Goal: Task Accomplishment & Management: Use online tool/utility

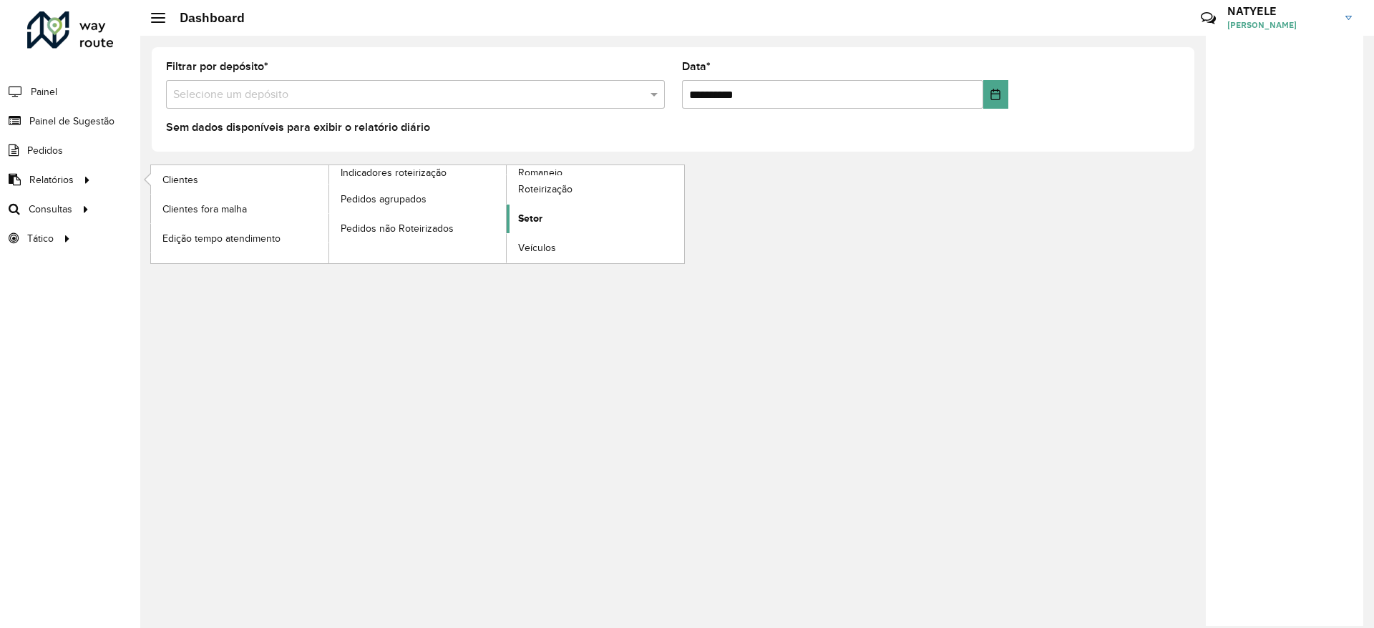
click at [549, 220] on link "Setor" at bounding box center [595, 219] width 177 height 29
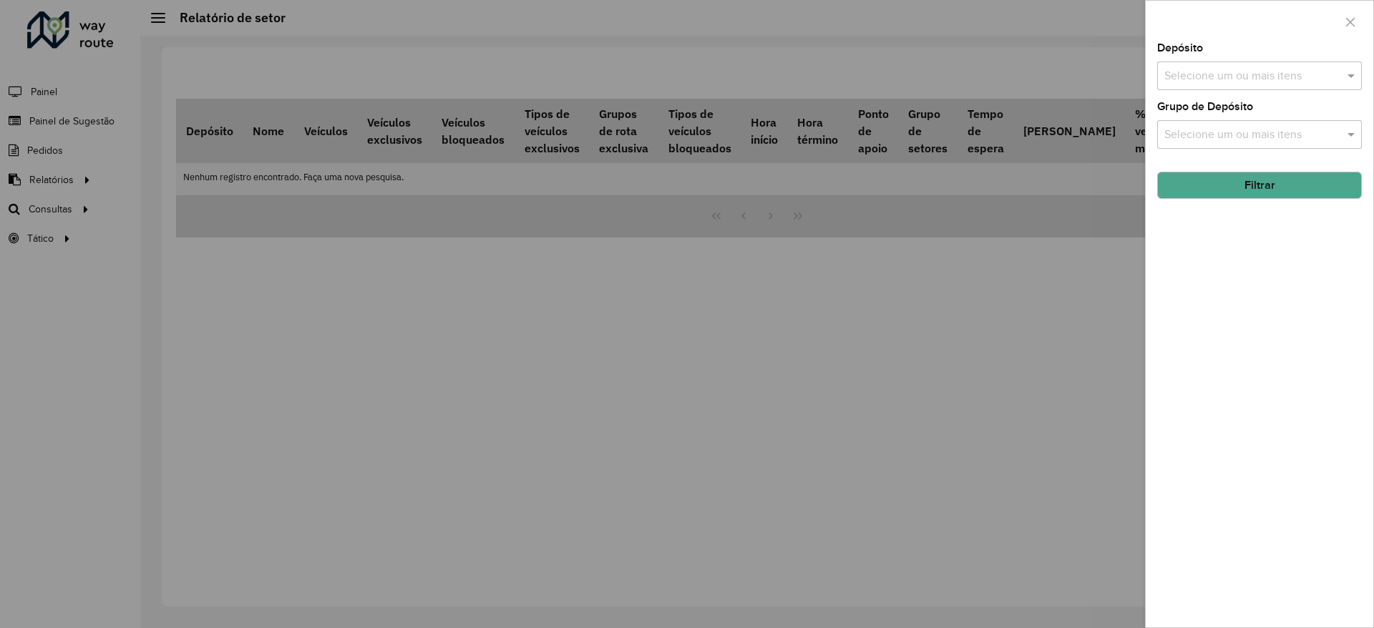
click at [1303, 82] on input "text" at bounding box center [1252, 76] width 183 height 17
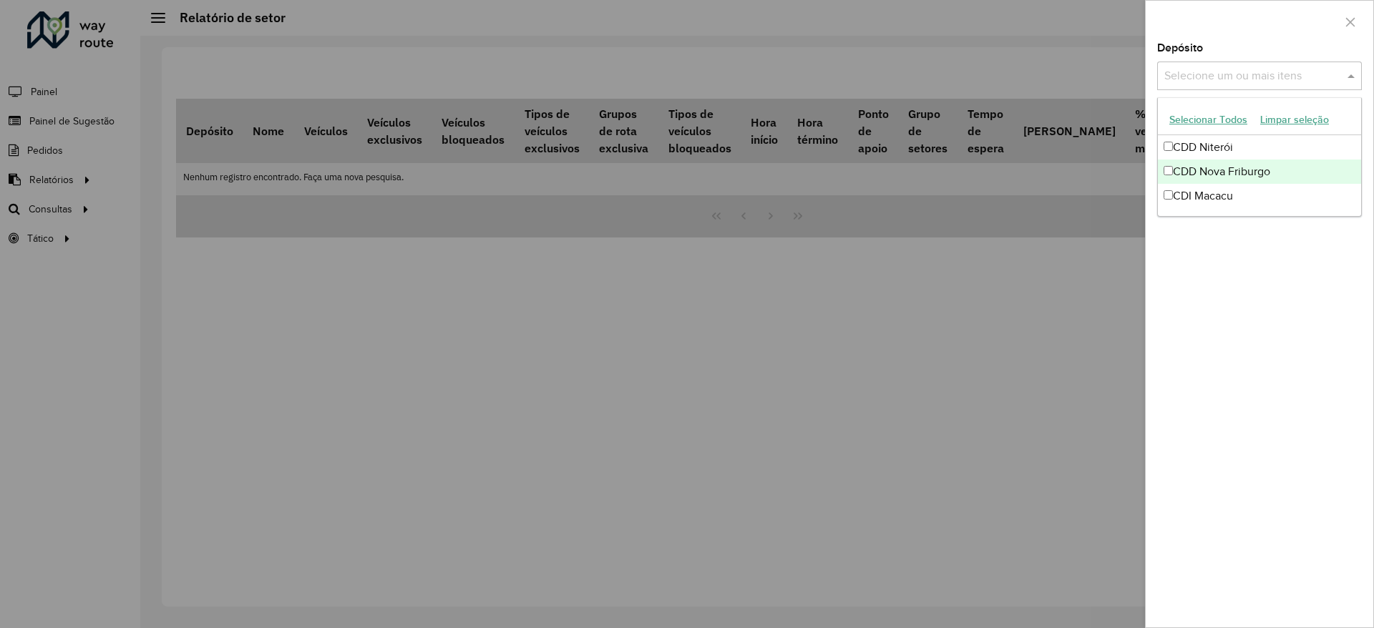
click at [1255, 162] on div "CDD Nova Friburgo" at bounding box center [1259, 172] width 203 height 24
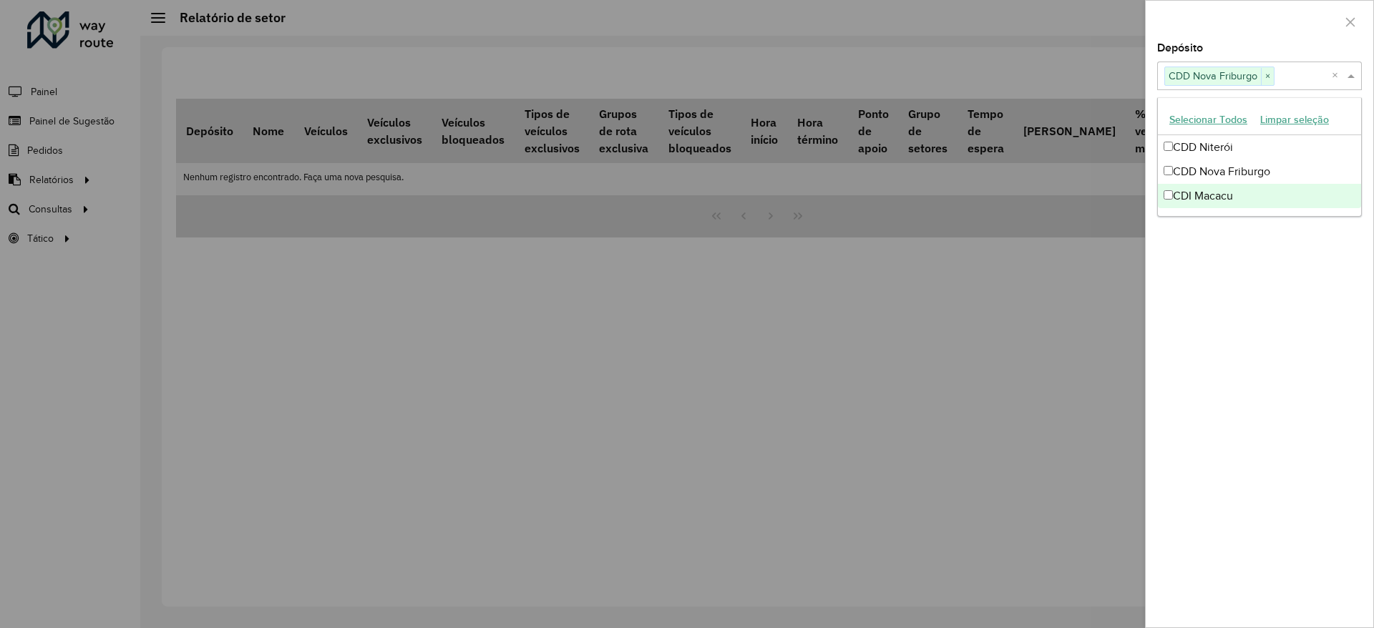
drag, startPoint x: 1252, startPoint y: 344, endPoint x: 1220, endPoint y: 207, distance: 141.3
click at [1244, 318] on div "Depósito Selecione um ou mais itens CDD Nova Friburgo × × Grupo de Depósito Sel…" at bounding box center [1260, 335] width 228 height 585
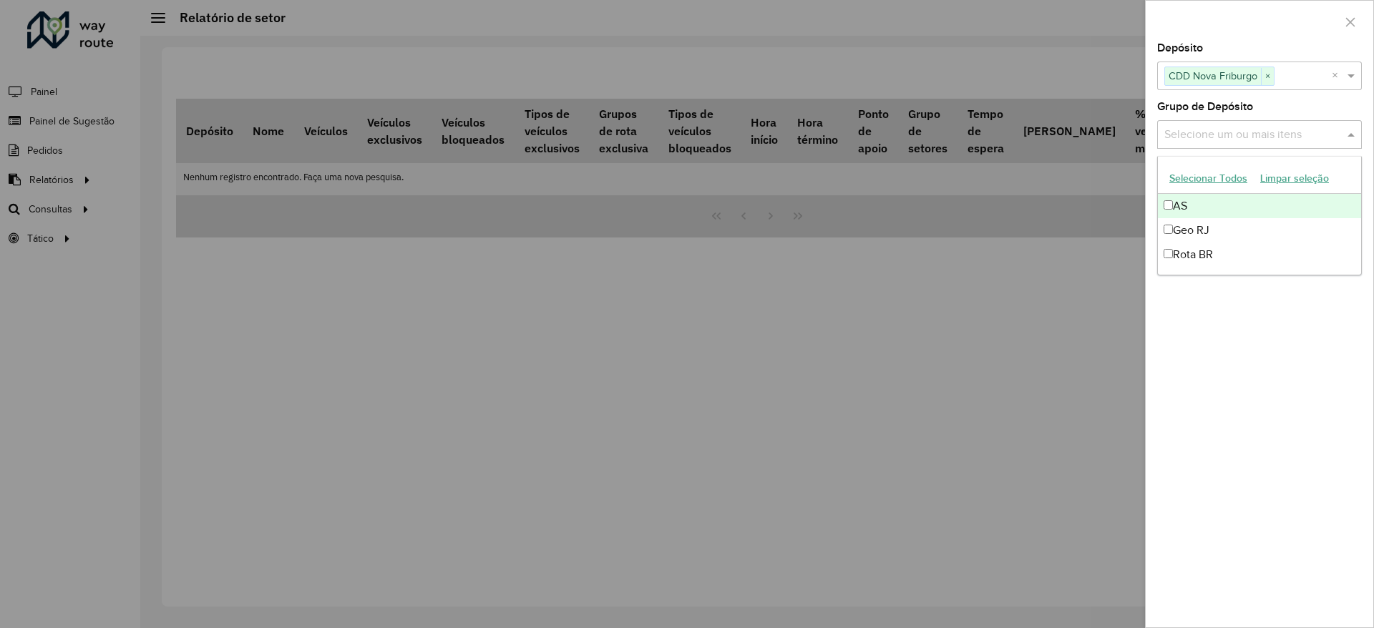
click at [1211, 130] on input "text" at bounding box center [1252, 135] width 183 height 17
click at [1220, 233] on div "Geo RJ" at bounding box center [1259, 230] width 203 height 24
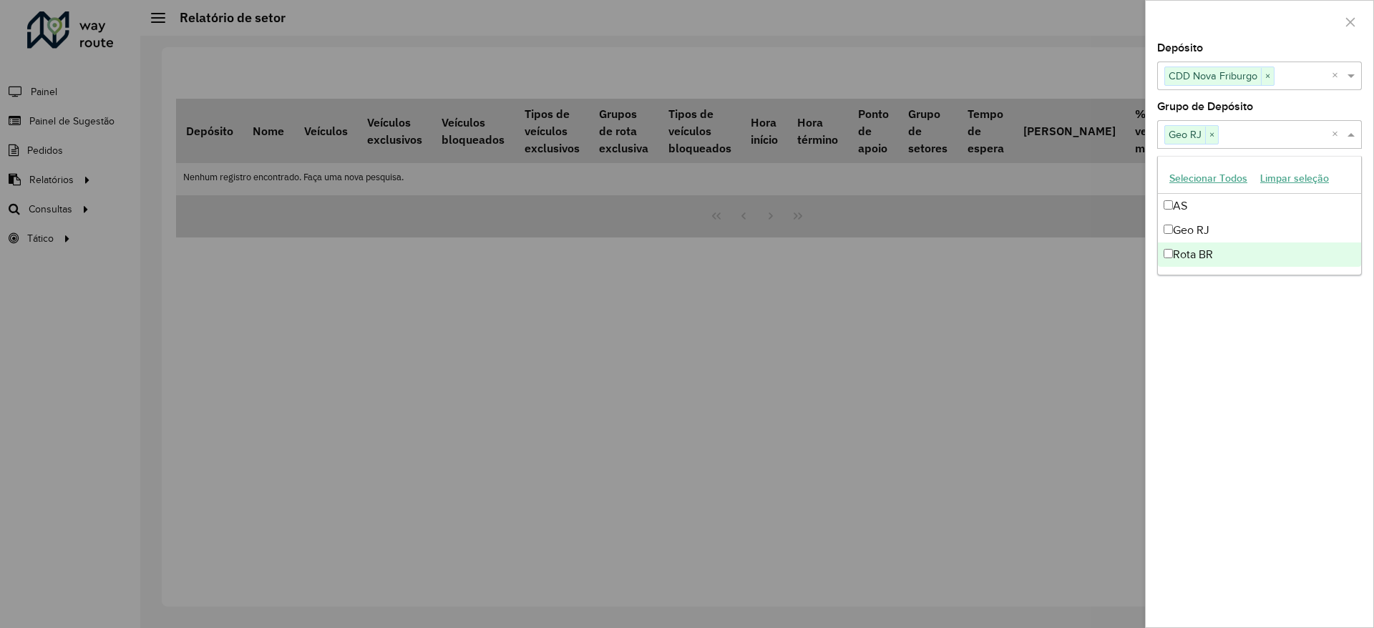
click at [1227, 329] on div "Depósito Selecione um ou mais itens CDD Nova Friburgo × × Grupo de Depósito Sel…" at bounding box center [1260, 335] width 228 height 585
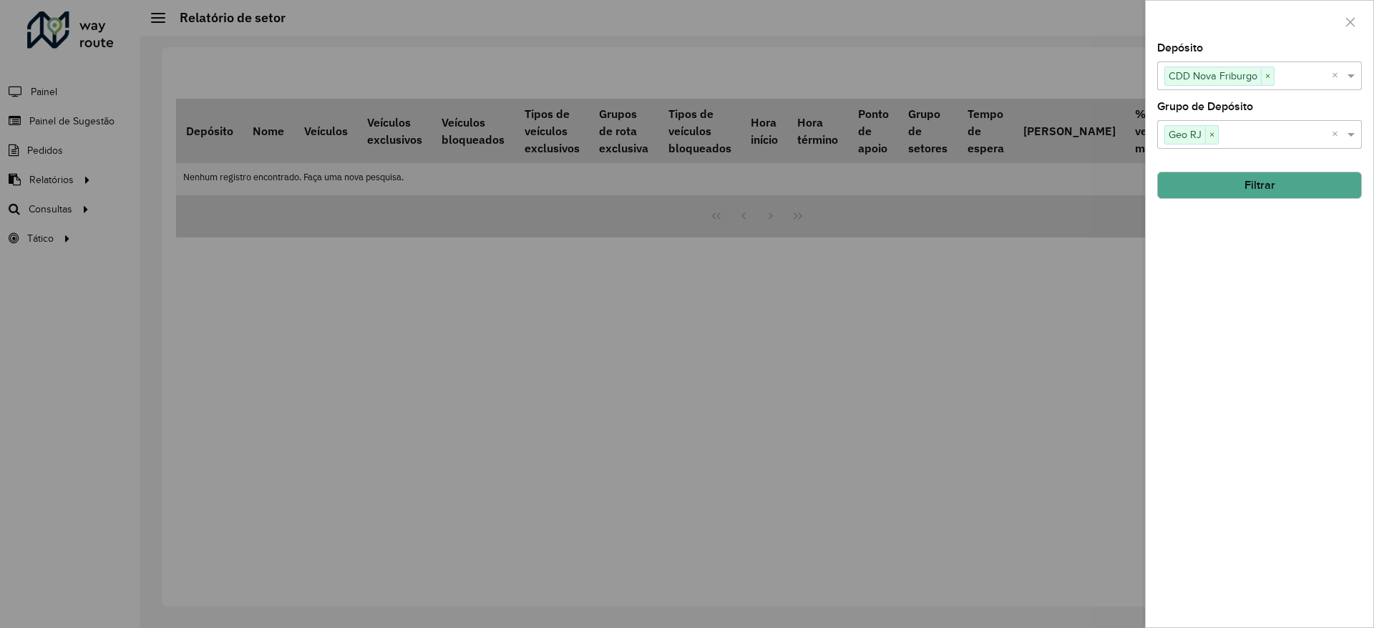
click at [1222, 188] on button "Filtrar" at bounding box center [1259, 185] width 205 height 27
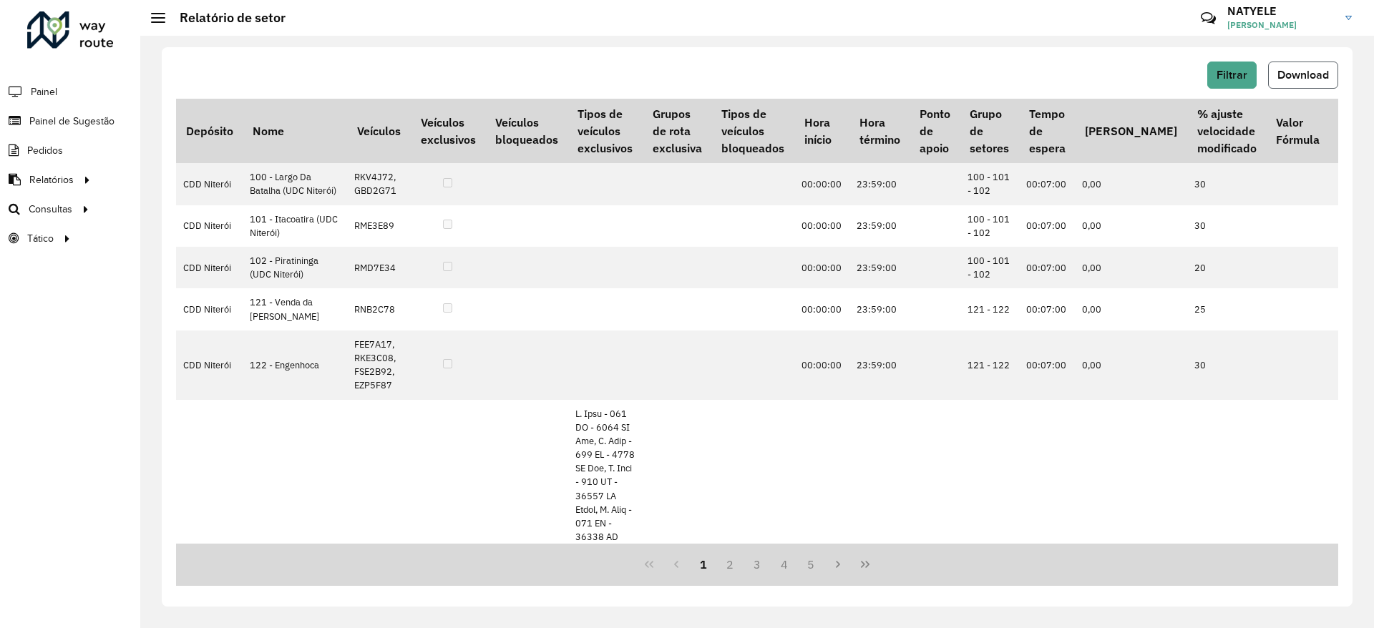
click at [1287, 65] on button "Download" at bounding box center [1303, 75] width 70 height 27
click at [180, 196] on link "Roteirização" at bounding box center [238, 209] width 175 height 29
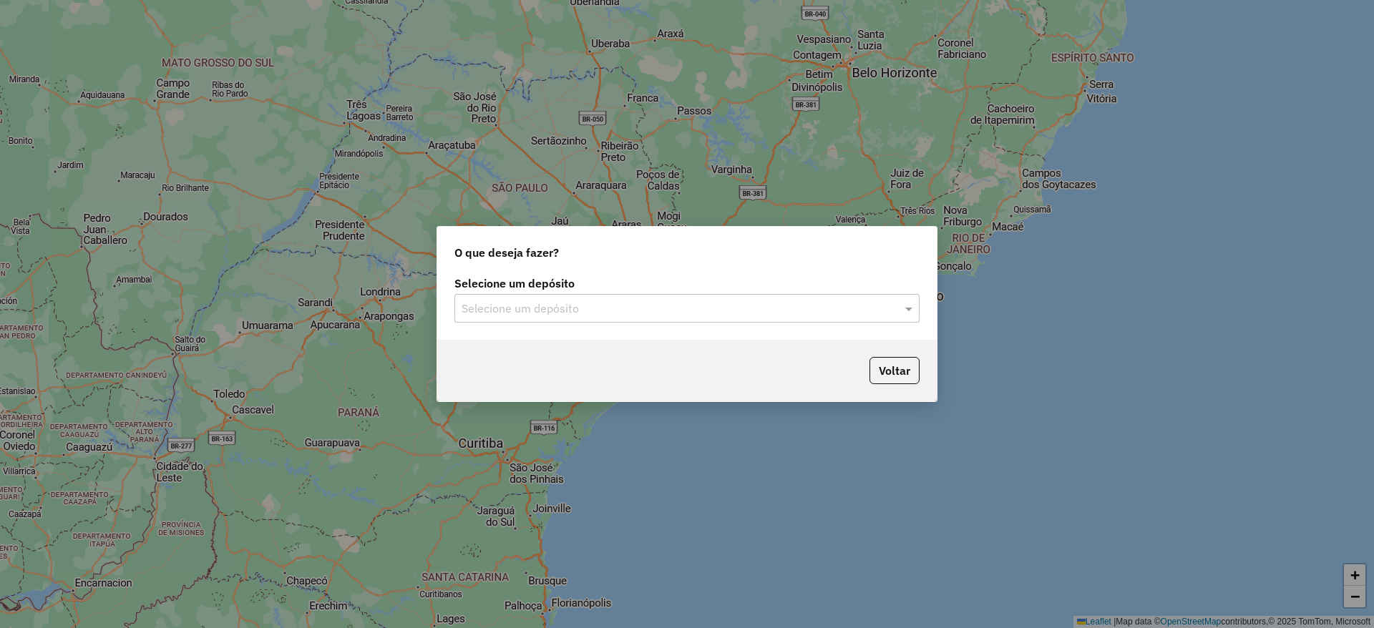
click at [790, 306] on input "text" at bounding box center [673, 309] width 422 height 17
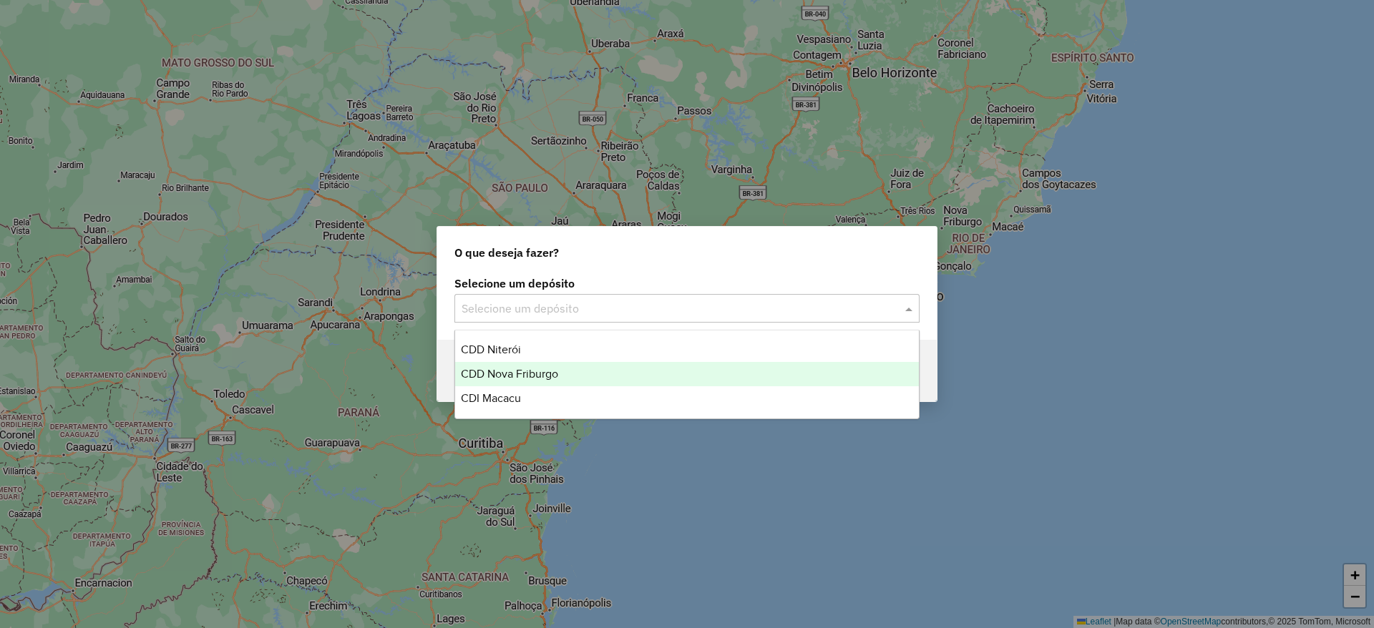
click at [717, 364] on div "CDD Nova Friburgo" at bounding box center [687, 374] width 464 height 24
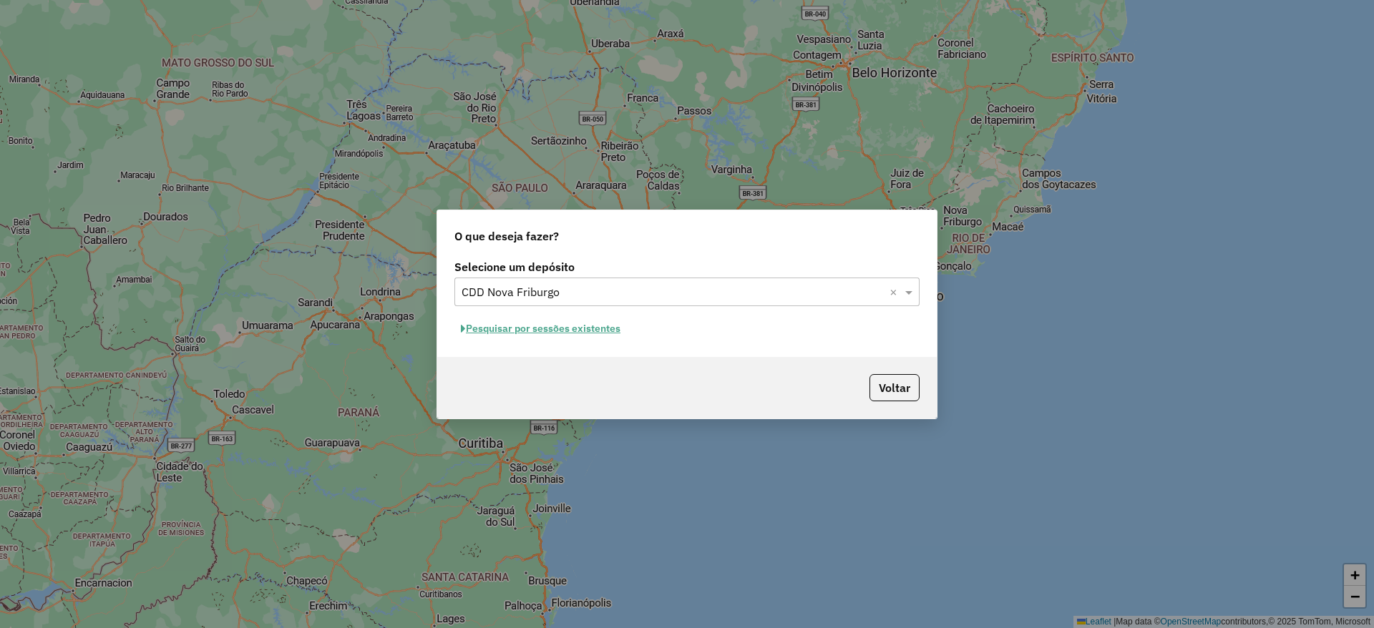
click at [576, 324] on button "Pesquisar por sessões existentes" at bounding box center [540, 329] width 172 height 22
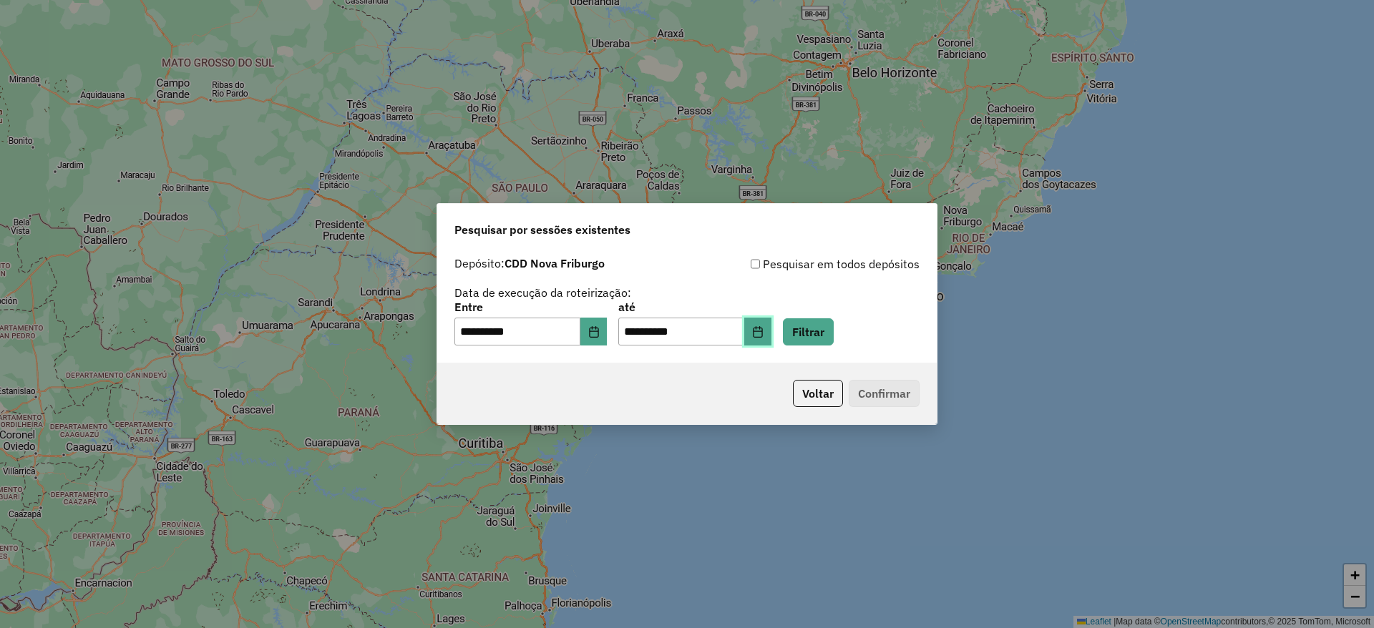
click at [764, 331] on icon "Choose Date" at bounding box center [757, 331] width 11 height 11
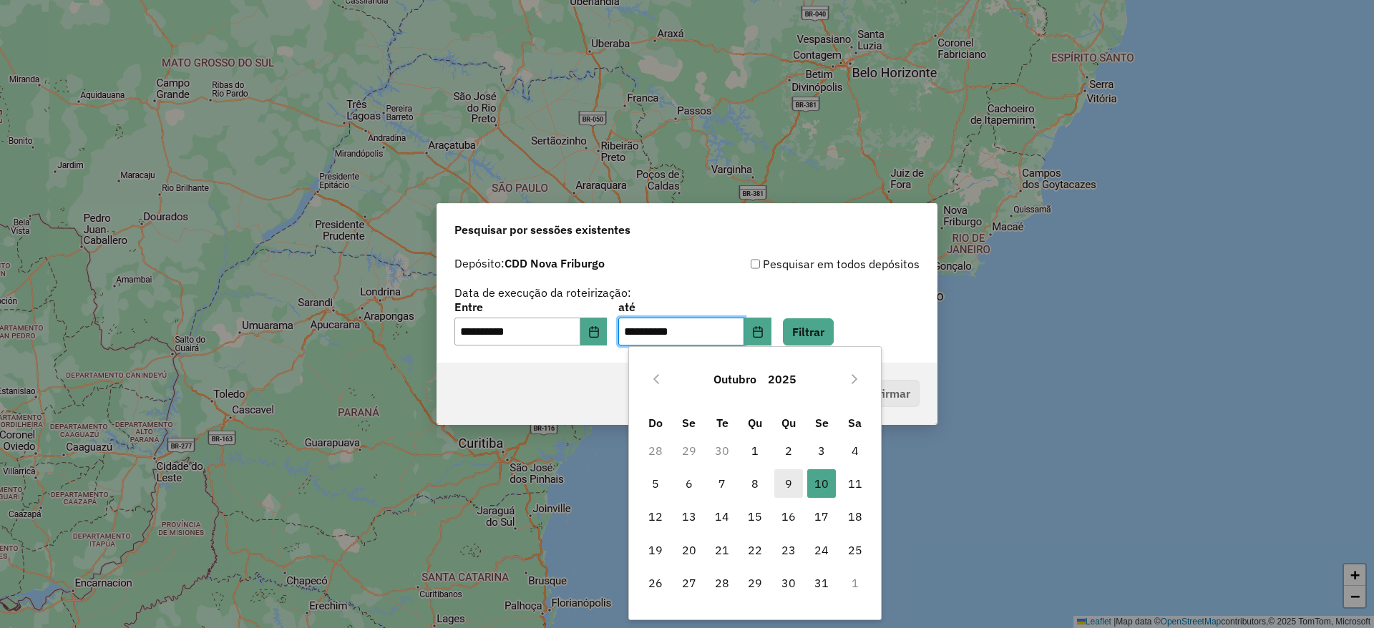
click at [786, 492] on span "9" at bounding box center [788, 484] width 29 height 29
type input "**********"
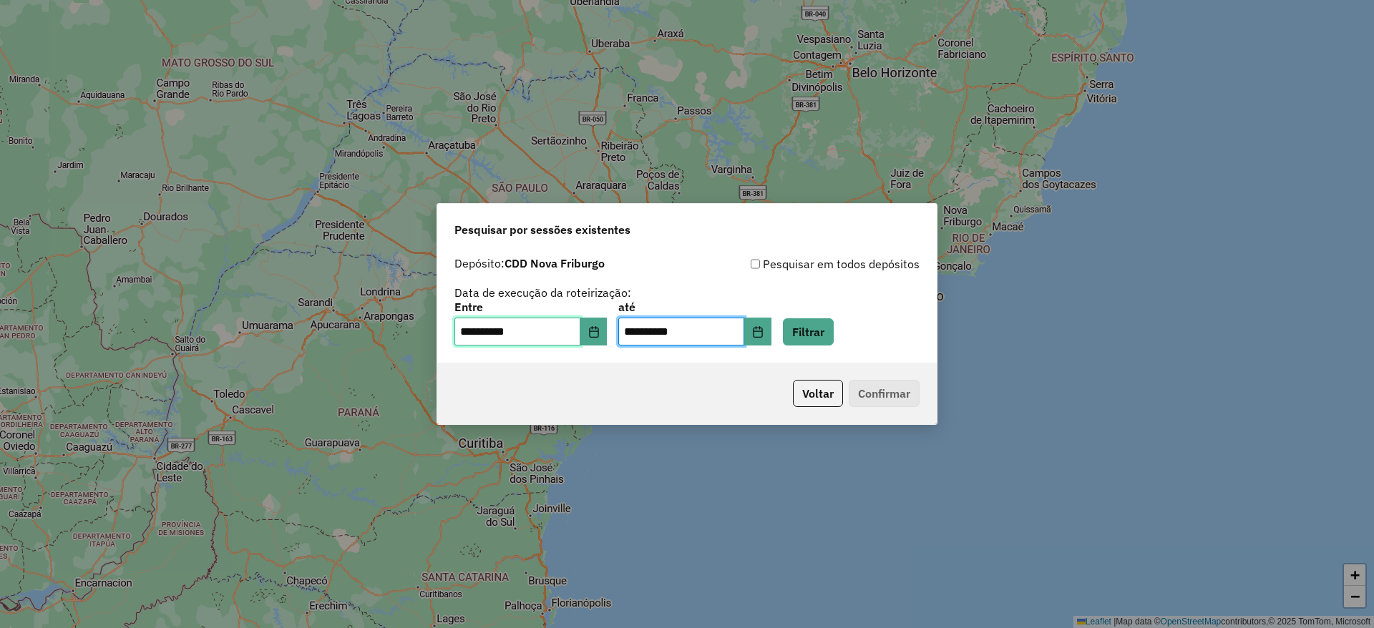
click at [580, 329] on input "**********" at bounding box center [517, 332] width 126 height 29
click at [830, 331] on button "Filtrar" at bounding box center [808, 331] width 51 height 27
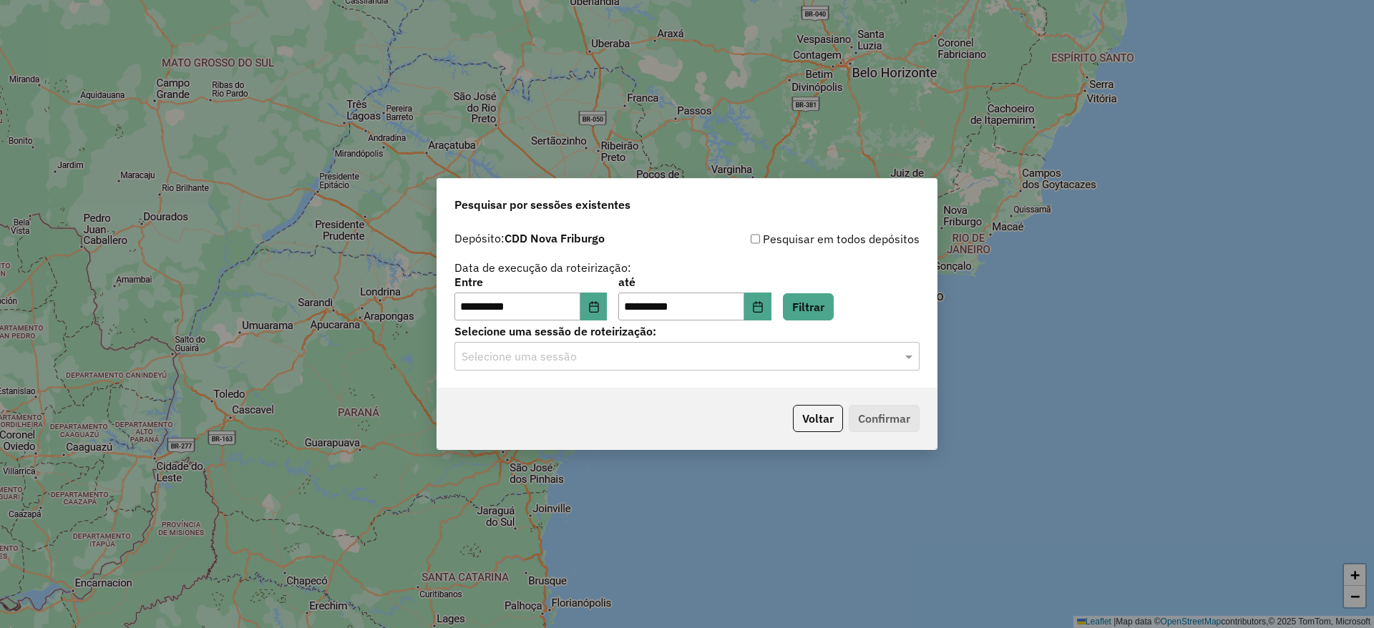
click at [706, 358] on input "text" at bounding box center [673, 357] width 422 height 17
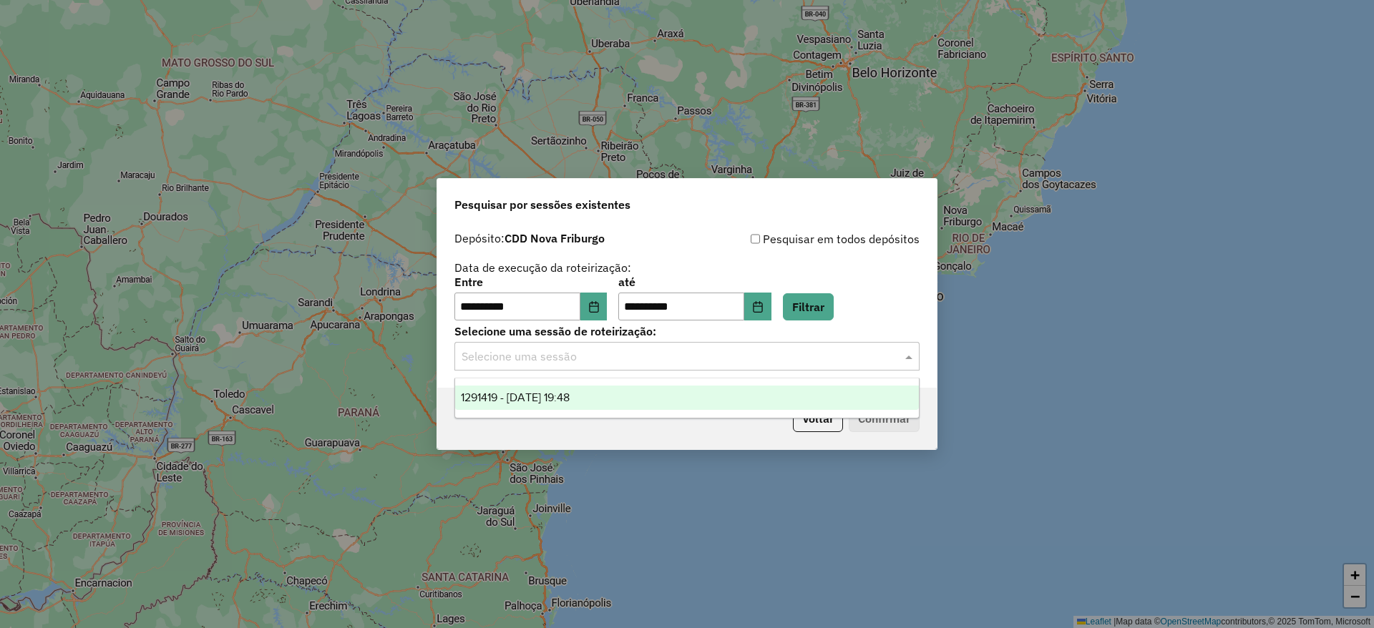
click at [672, 397] on div "1291419 - [DATE] 19:48" at bounding box center [687, 398] width 464 height 24
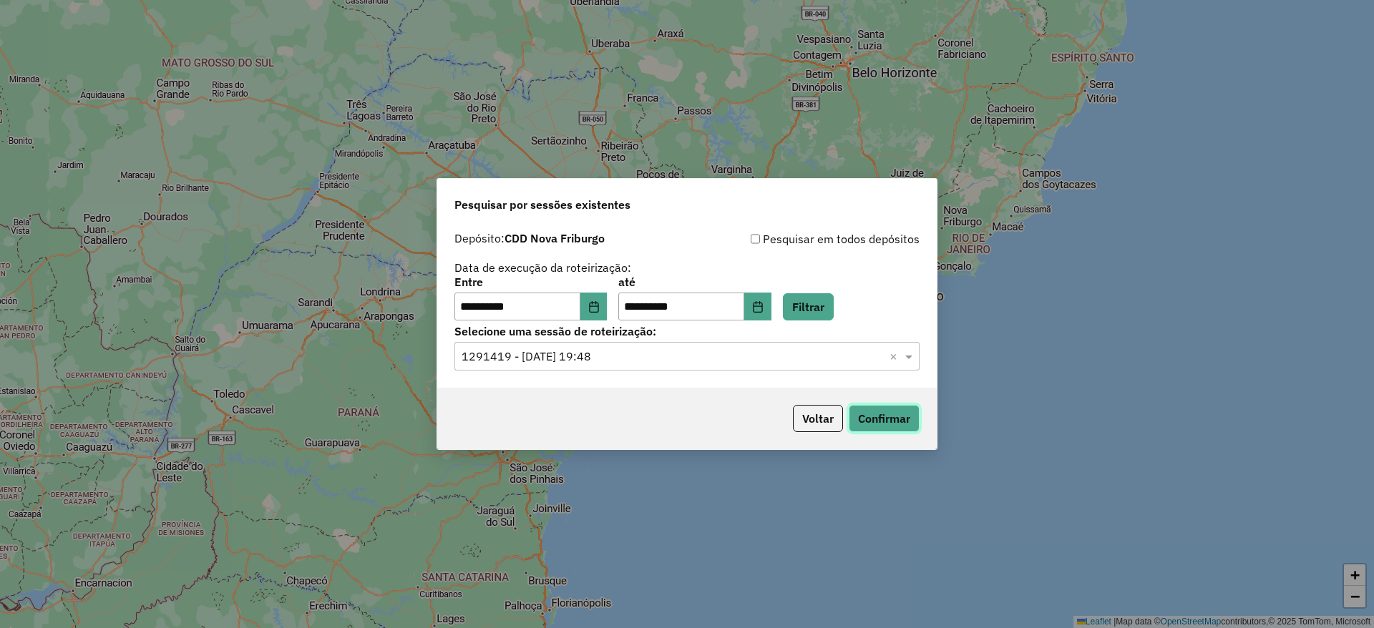
click at [888, 412] on button "Confirmar" at bounding box center [884, 418] width 71 height 27
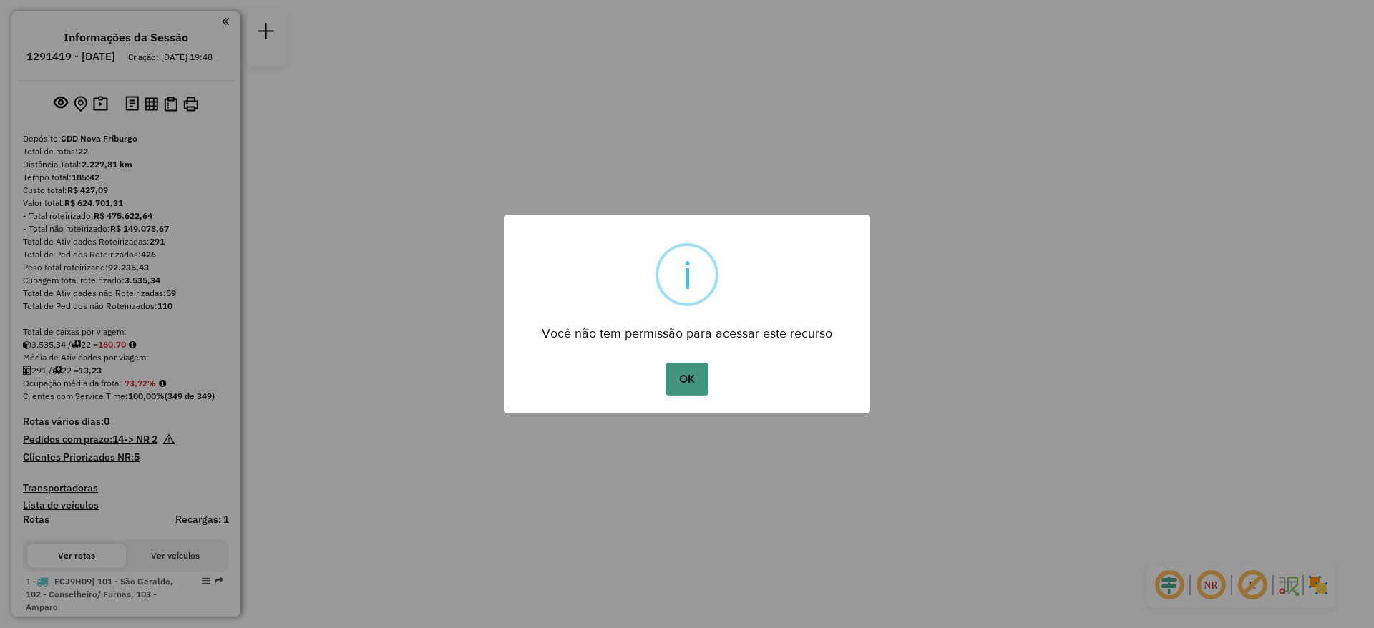
click at [681, 378] on button "OK" at bounding box center [687, 379] width 42 height 33
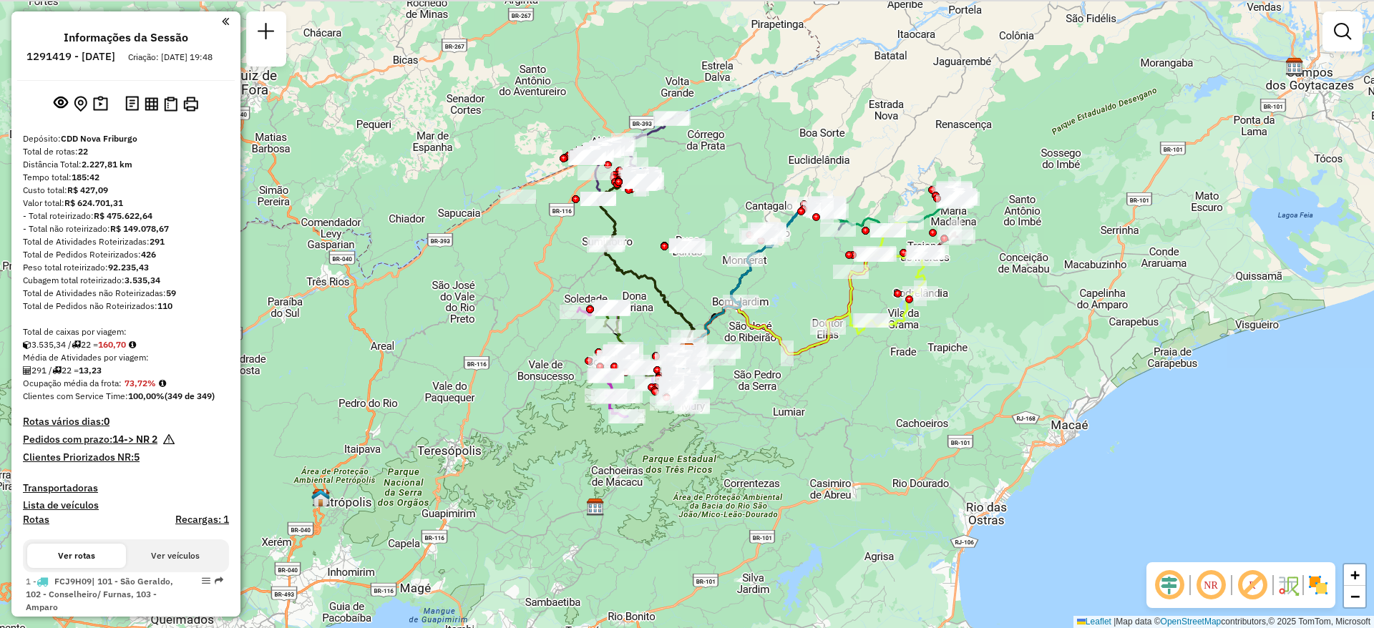
drag, startPoint x: 689, startPoint y: 140, endPoint x: 689, endPoint y: 177, distance: 37.9
click at [689, 177] on div "Janela de atendimento Grade de atendimento Capacidade Transportadoras Veículos …" at bounding box center [687, 314] width 1374 height 628
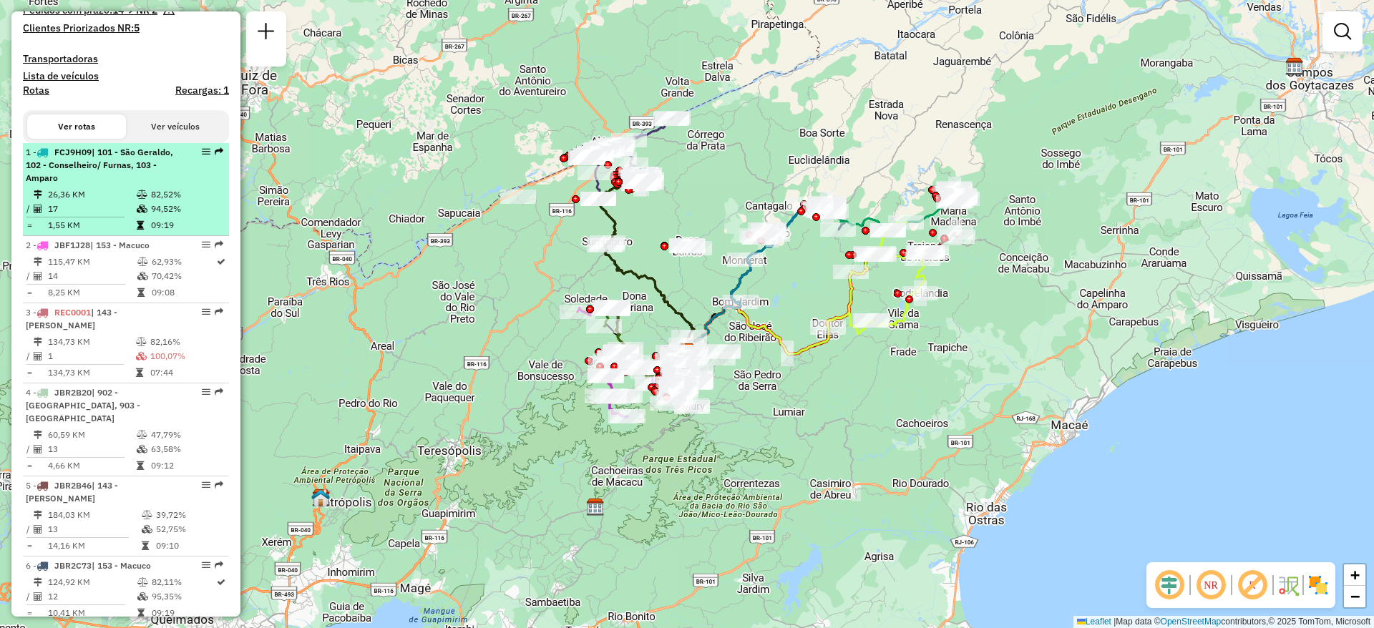
click at [124, 202] on td "26,36 KM" at bounding box center [91, 195] width 89 height 14
select select "**********"
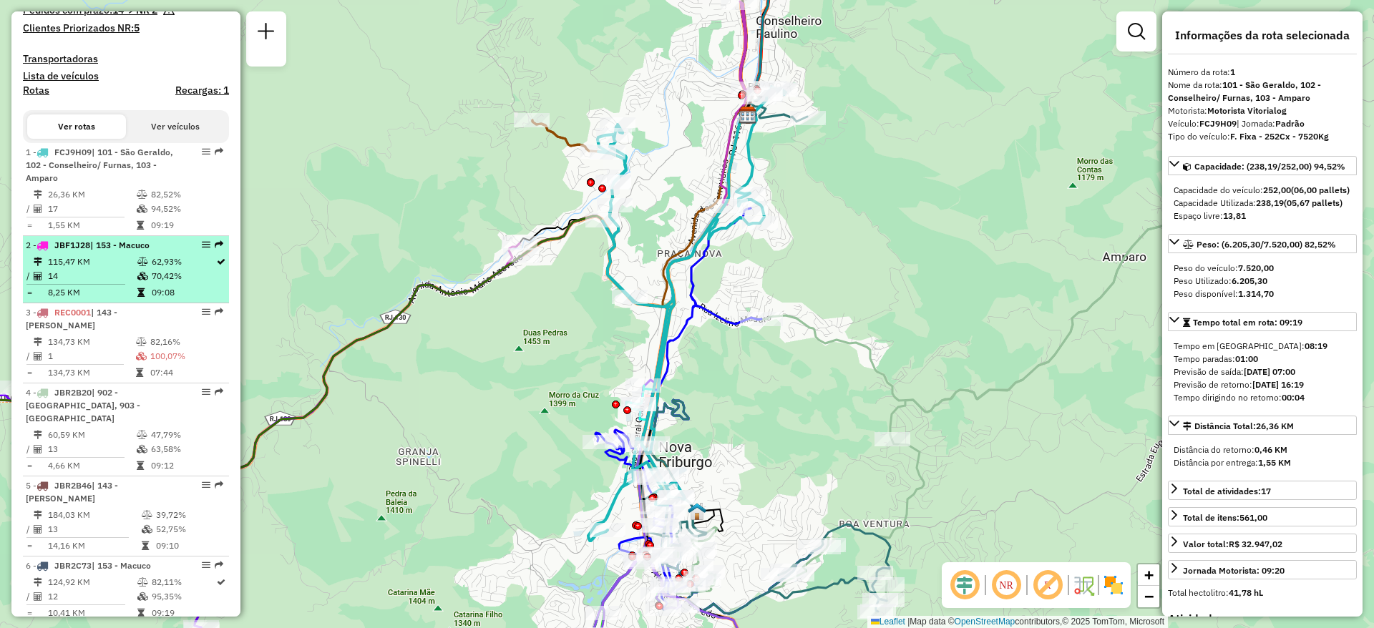
click at [132, 265] on li "2 - JBF1J28 | 153 - Macuco 115,47 KM 62,93% / 14 70,42% = 8,25 KM 09:08" at bounding box center [126, 269] width 206 height 67
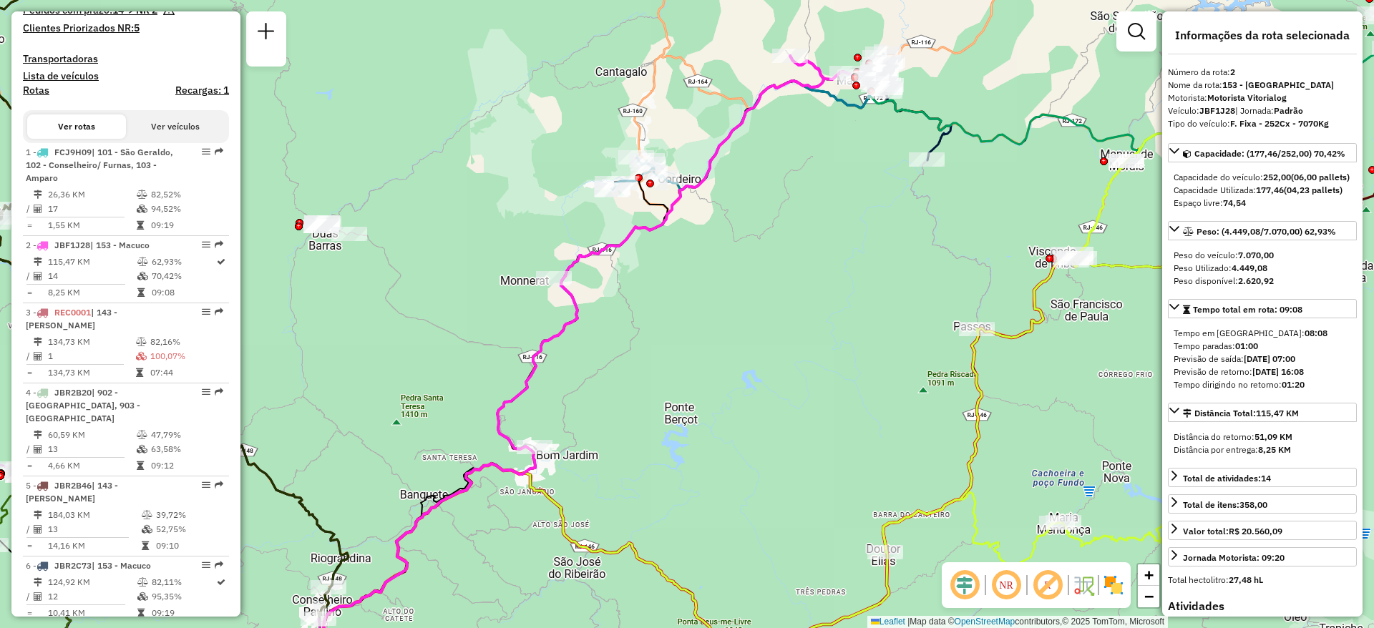
drag, startPoint x: 913, startPoint y: 341, endPoint x: 829, endPoint y: 379, distance: 91.6
click at [829, 379] on div "Janela de atendimento Grade de atendimento Capacidade Transportadoras Veículos …" at bounding box center [687, 314] width 1374 height 628
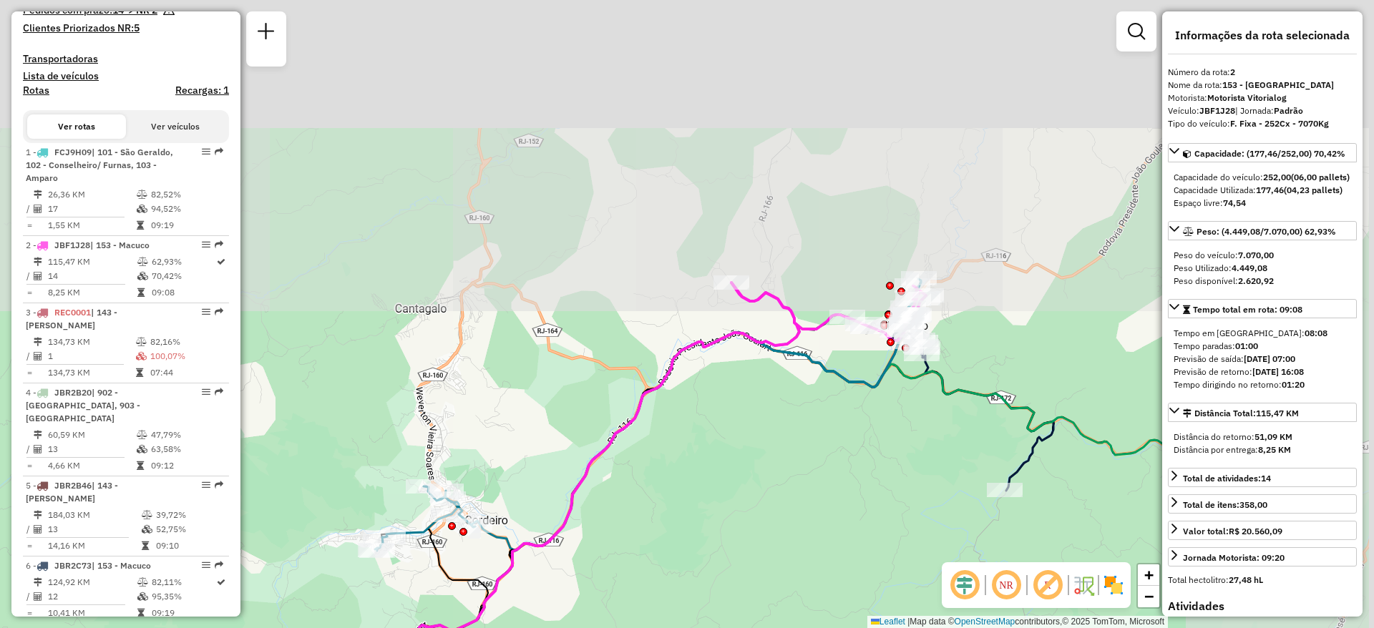
drag, startPoint x: 892, startPoint y: 240, endPoint x: 699, endPoint y: 579, distance: 390.8
click at [699, 579] on div "Janela de atendimento Grade de atendimento Capacidade Transportadoras Veículos …" at bounding box center [687, 314] width 1374 height 628
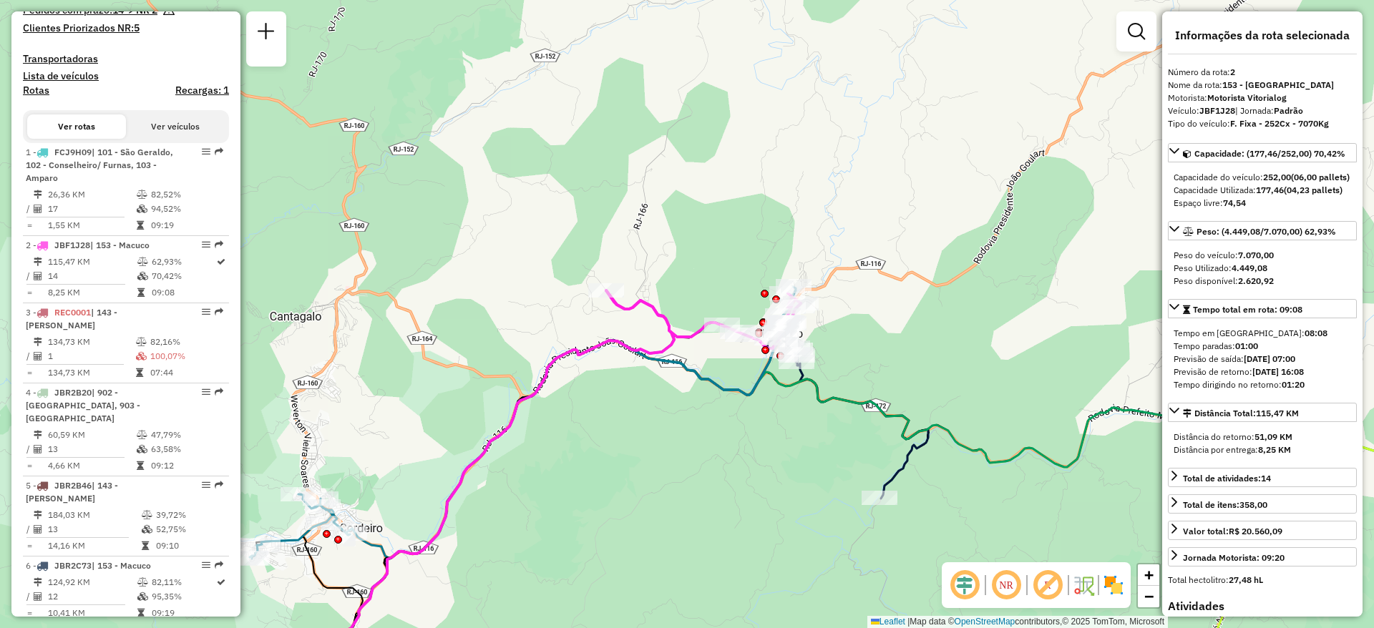
drag, startPoint x: 839, startPoint y: 426, endPoint x: 714, endPoint y: 434, distance: 125.5
click at [714, 434] on div "Janela de atendimento Grade de atendimento Capacidade Transportadoras Veículos …" at bounding box center [687, 314] width 1374 height 628
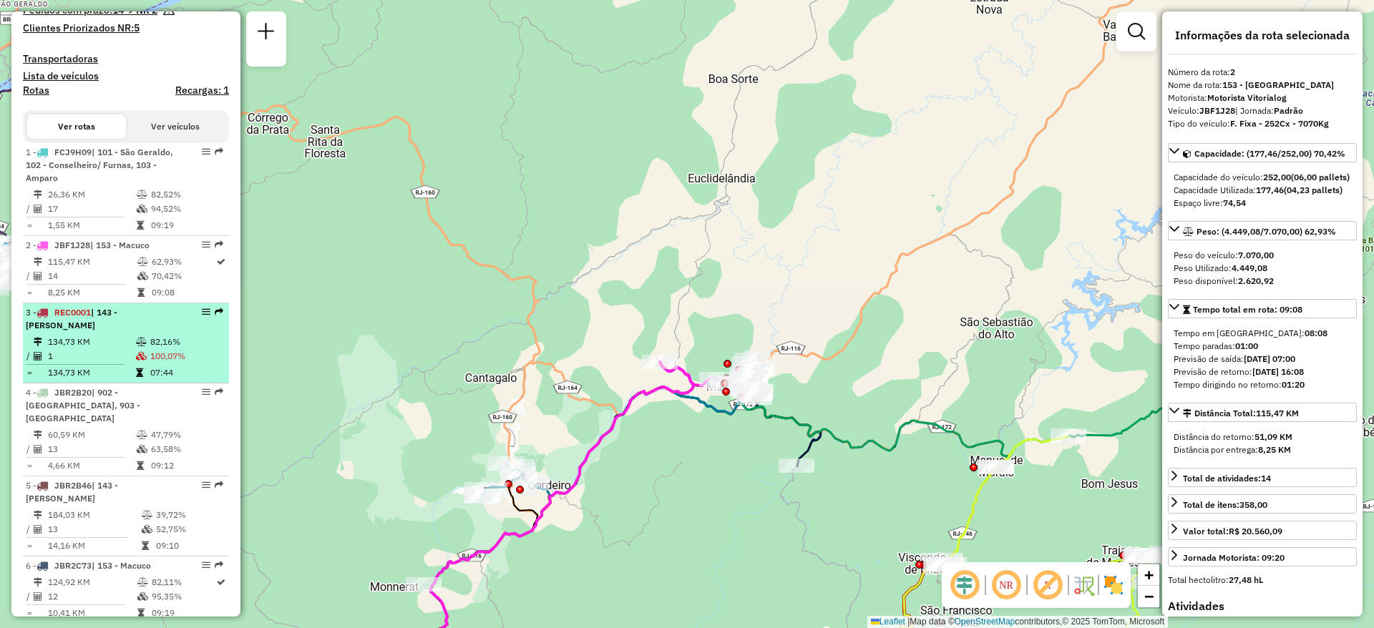
click at [136, 346] on icon at bounding box center [141, 342] width 11 height 9
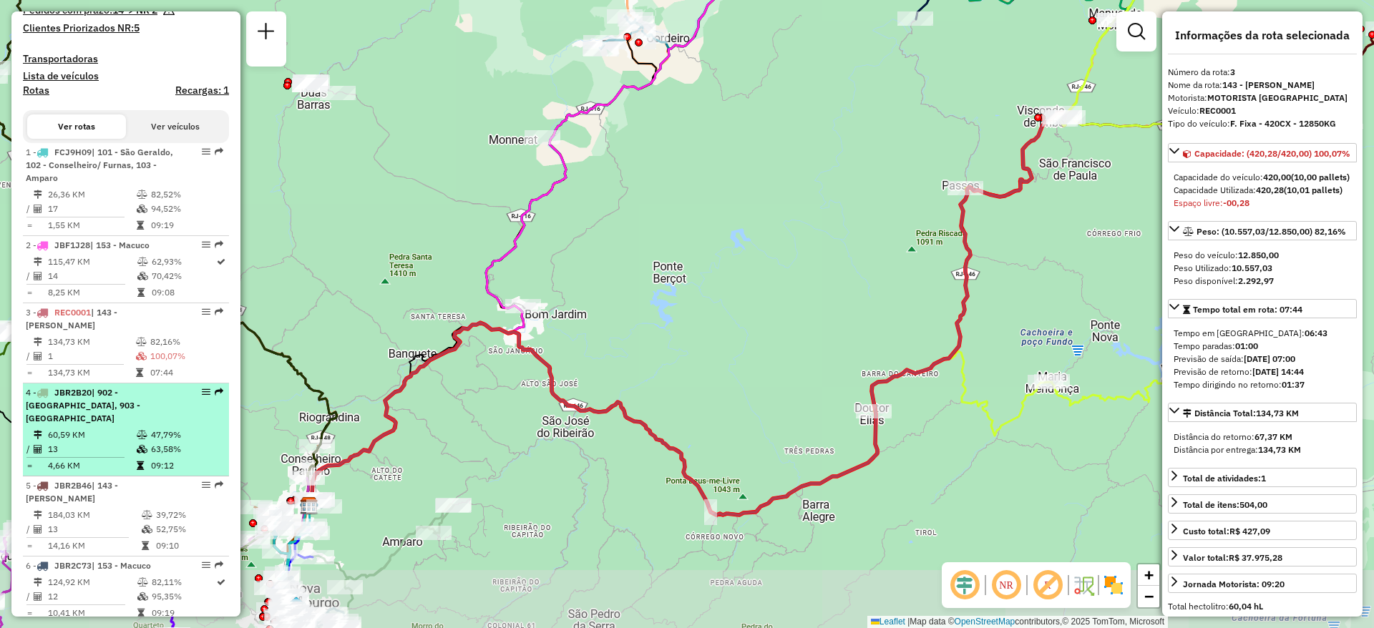
click at [127, 423] on div "4 - JBR2B20 | 902 - Centro Nova Friburgo, 903 - Olaria" at bounding box center [102, 405] width 152 height 39
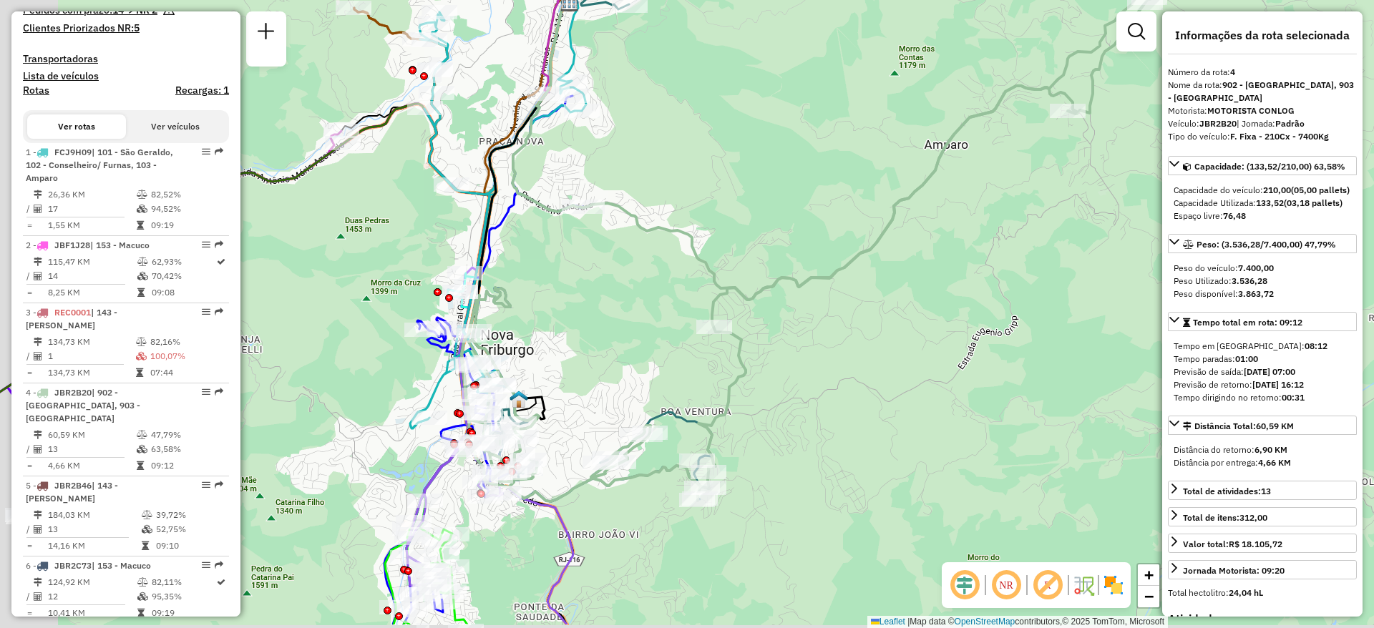
drag, startPoint x: 473, startPoint y: 445, endPoint x: 604, endPoint y: 373, distance: 149.6
click at [604, 373] on div "Janela de atendimento Grade de atendimento Capacidade Transportadoras Veículos …" at bounding box center [687, 314] width 1374 height 628
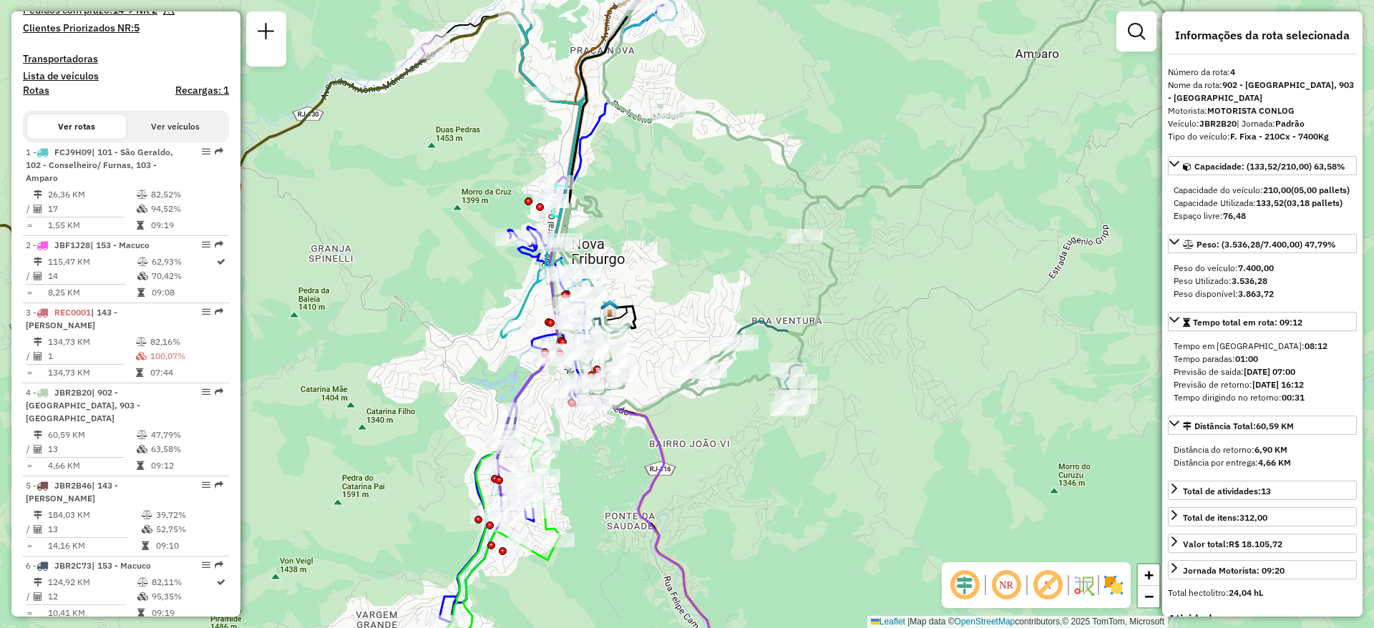
drag, startPoint x: 723, startPoint y: 290, endPoint x: 726, endPoint y: 279, distance: 11.1
click at [726, 279] on div "Janela de atendimento Grade de atendimento Capacidade Transportadoras Veículos …" at bounding box center [687, 314] width 1374 height 628
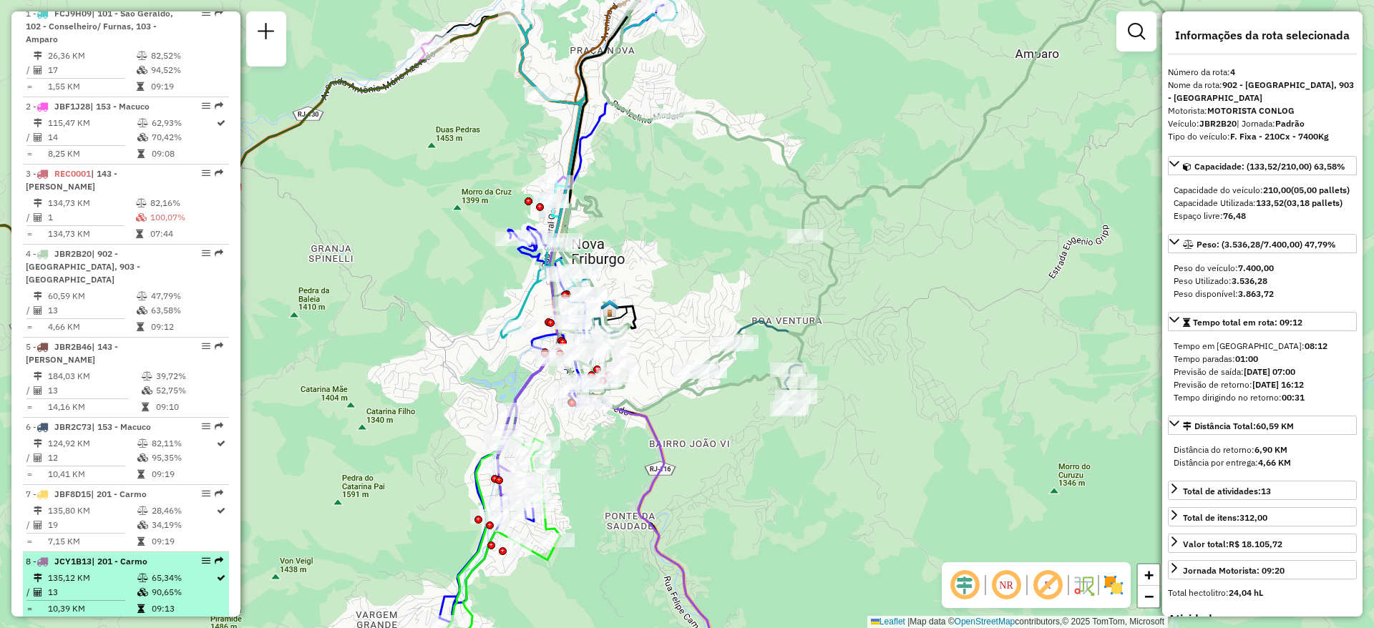
scroll to position [537, 0]
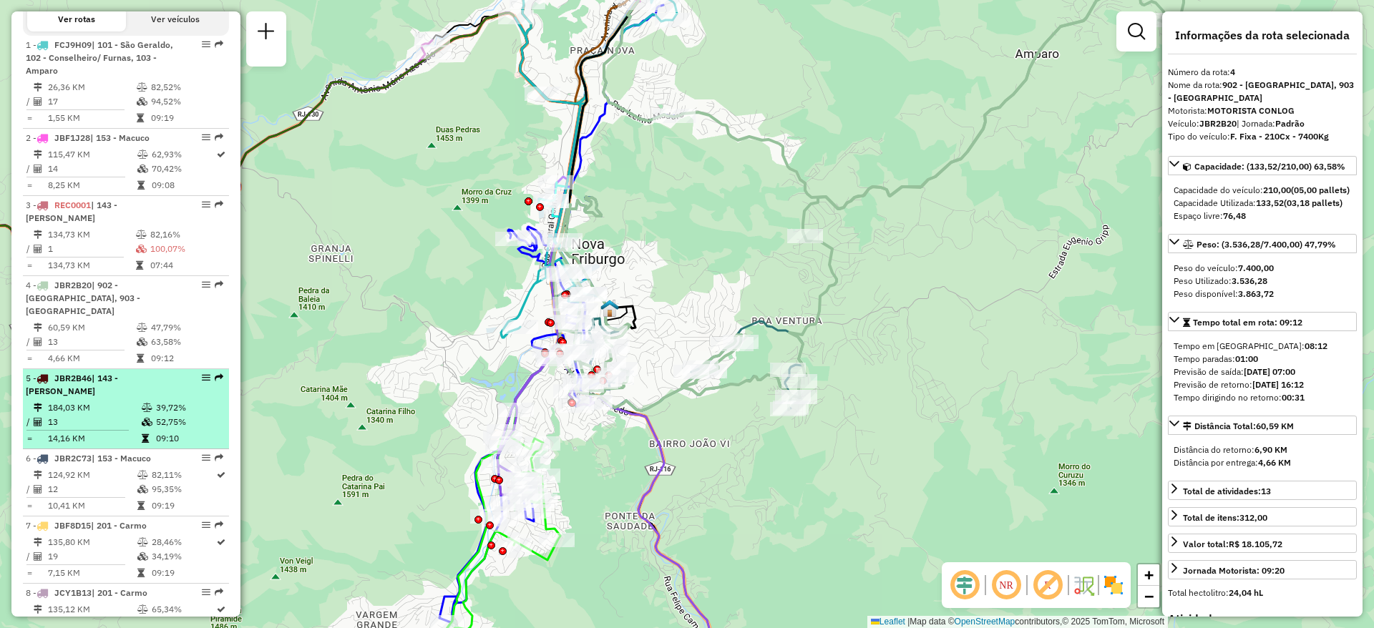
click at [100, 390] on div "5 - JBR2B46 | 143 - Trajano de Moraes" at bounding box center [102, 385] width 152 height 26
